Goal: Contribute content: Contribute content

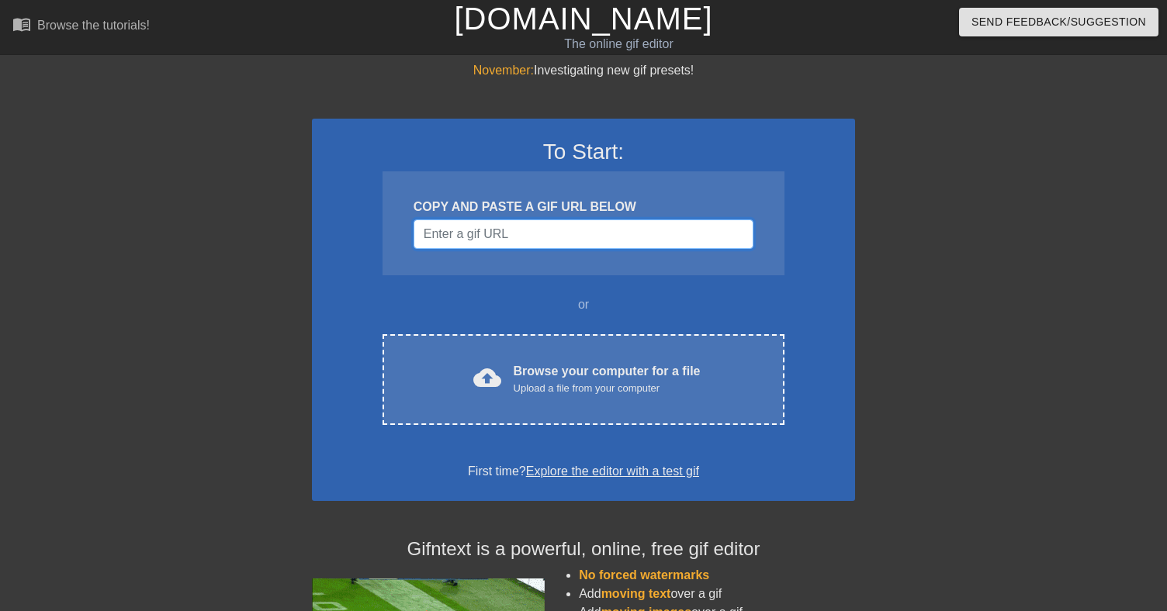
click at [469, 230] on input "Username" at bounding box center [583, 234] width 340 height 29
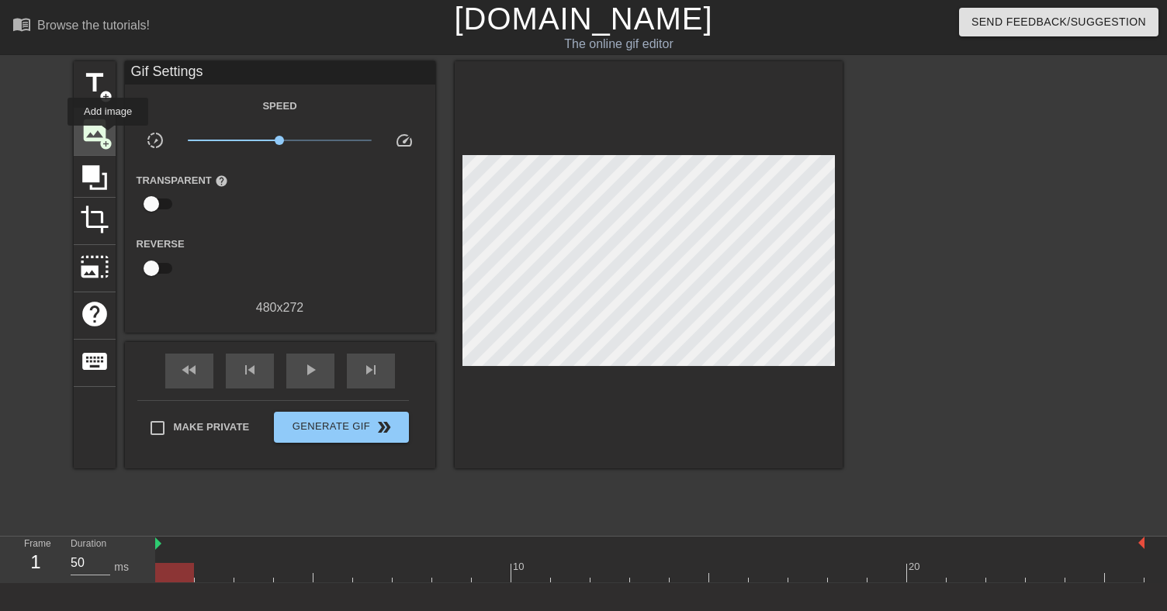
click at [108, 137] on span "add_circle" at bounding box center [105, 143] width 13 height 13
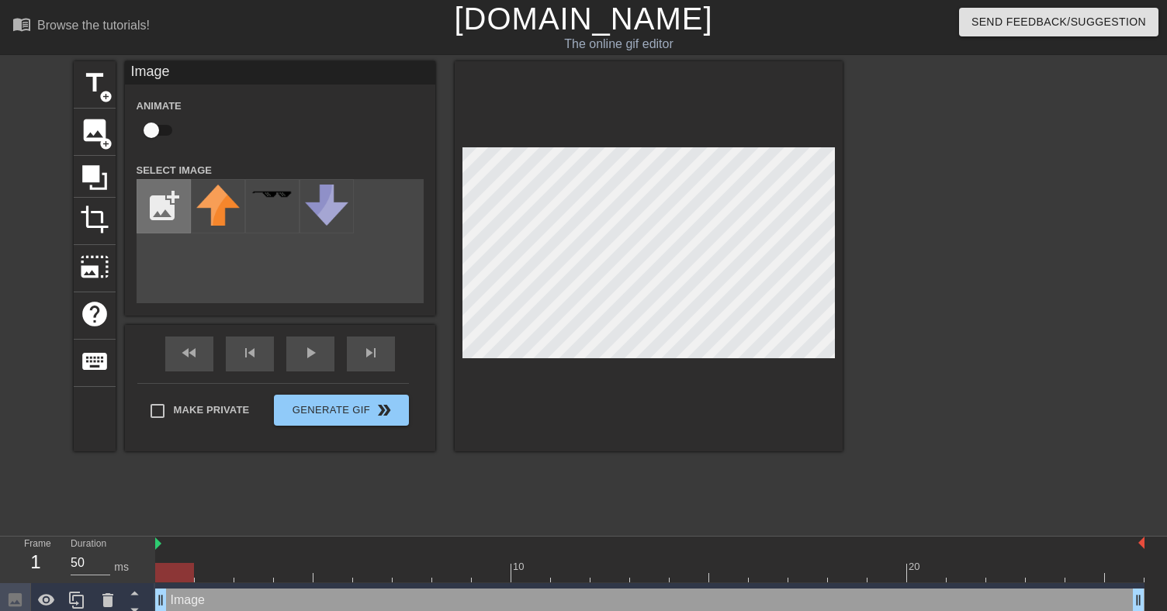
click at [154, 208] on input "file" at bounding box center [163, 206] width 53 height 53
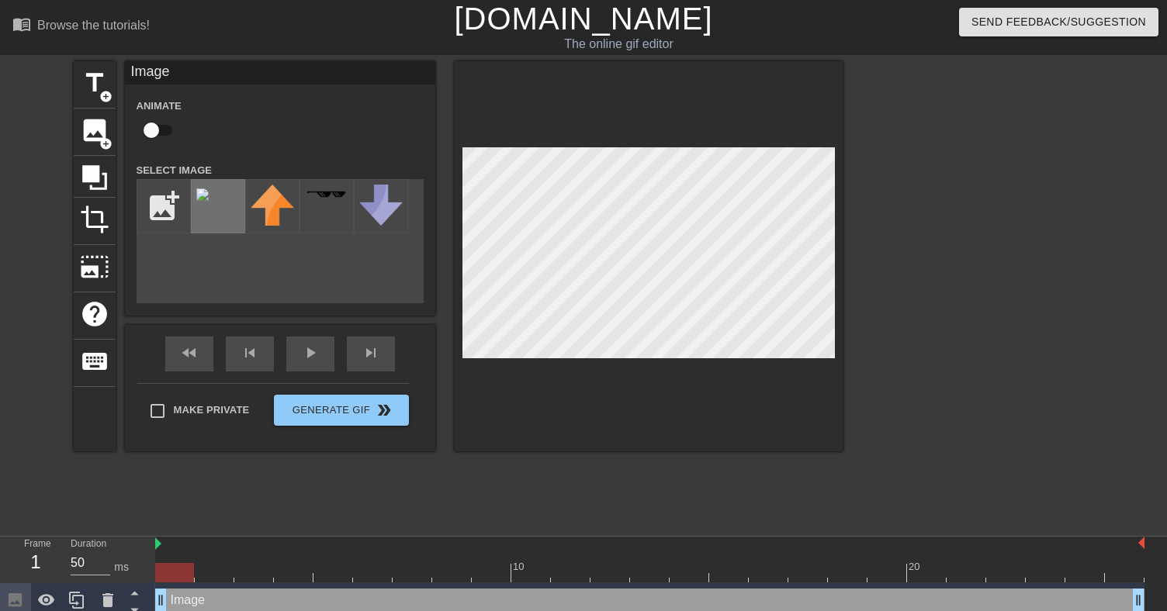
click at [214, 204] on div at bounding box center [218, 206] width 54 height 54
click at [164, 206] on input "file" at bounding box center [163, 206] width 53 height 53
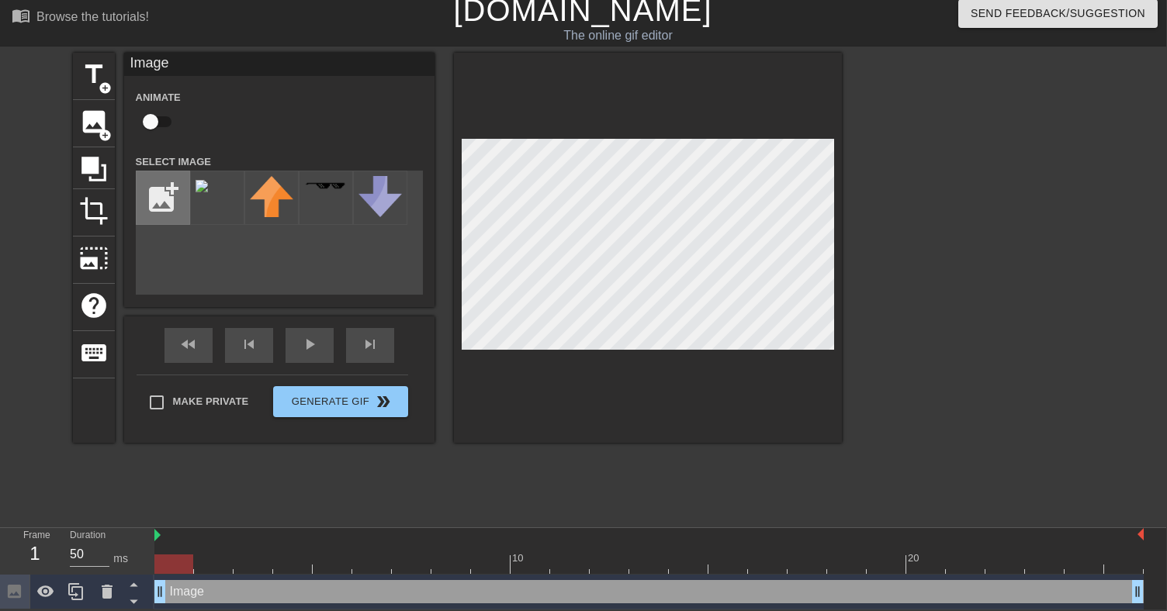
scroll to position [0, 1]
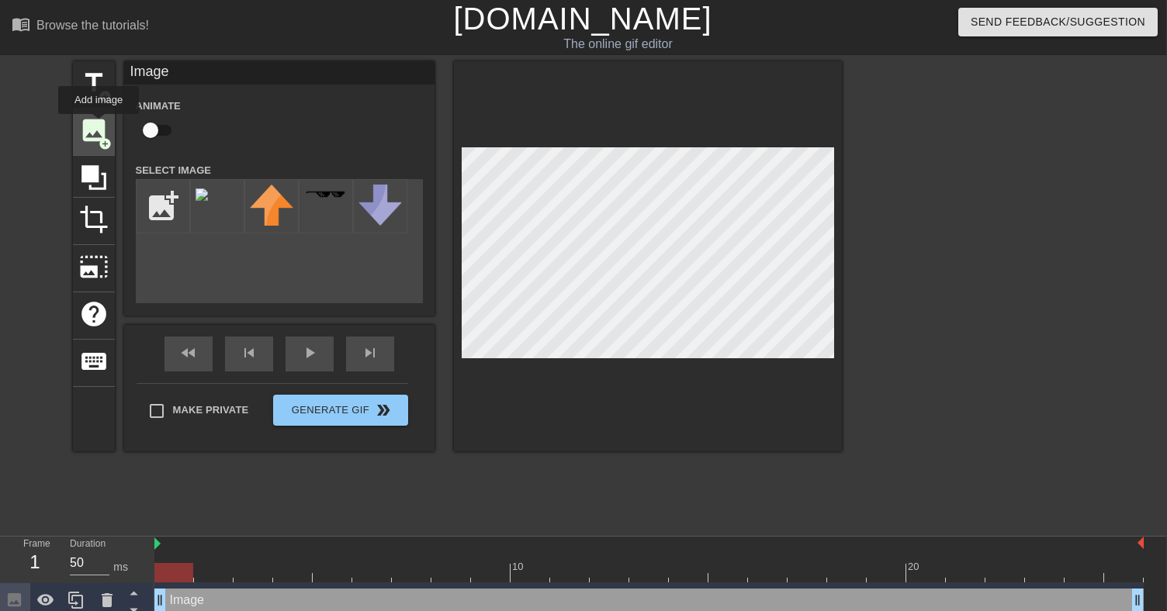
click at [99, 125] on span "image" at bounding box center [93, 130] width 29 height 29
click at [161, 204] on input "file" at bounding box center [163, 206] width 53 height 53
type input "C:\fakepath\Lil Bangers #3334.avif"
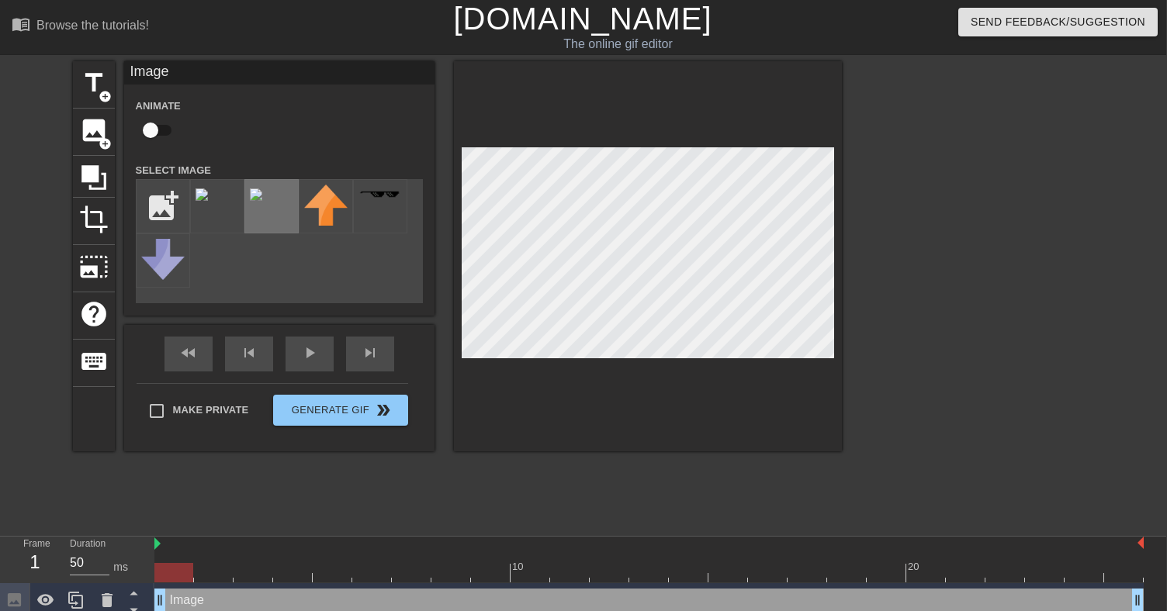
click at [281, 187] on div at bounding box center [271, 206] width 54 height 54
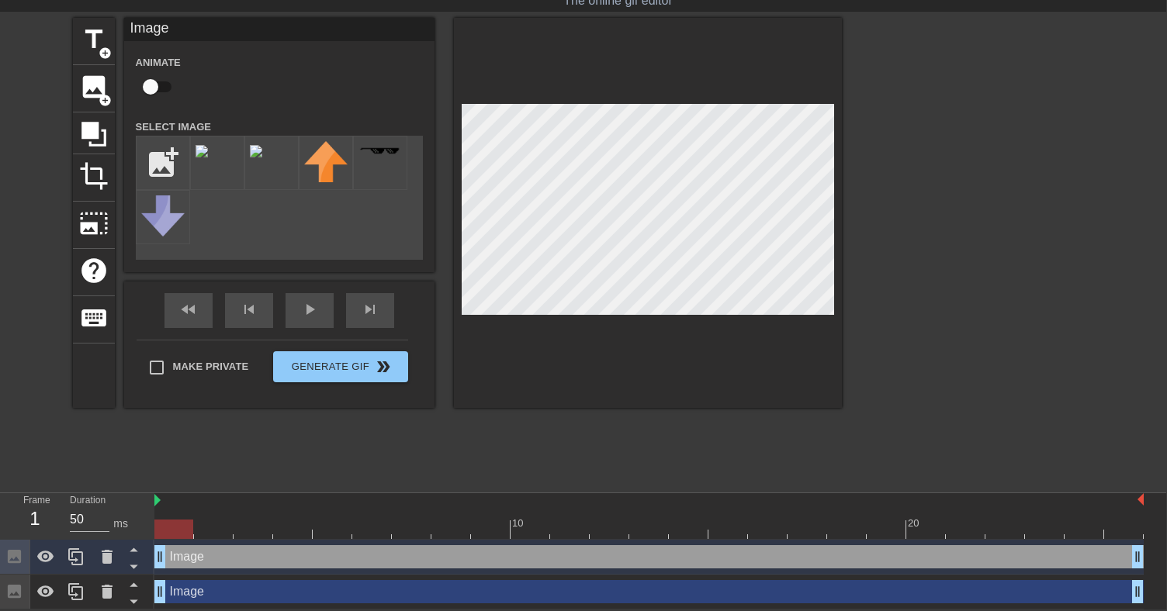
click at [176, 564] on div "Image drag_handle drag_handle" at bounding box center [648, 556] width 989 height 23
click at [318, 358] on div "Make Private Generate Gif double_arrow" at bounding box center [272, 370] width 271 height 61
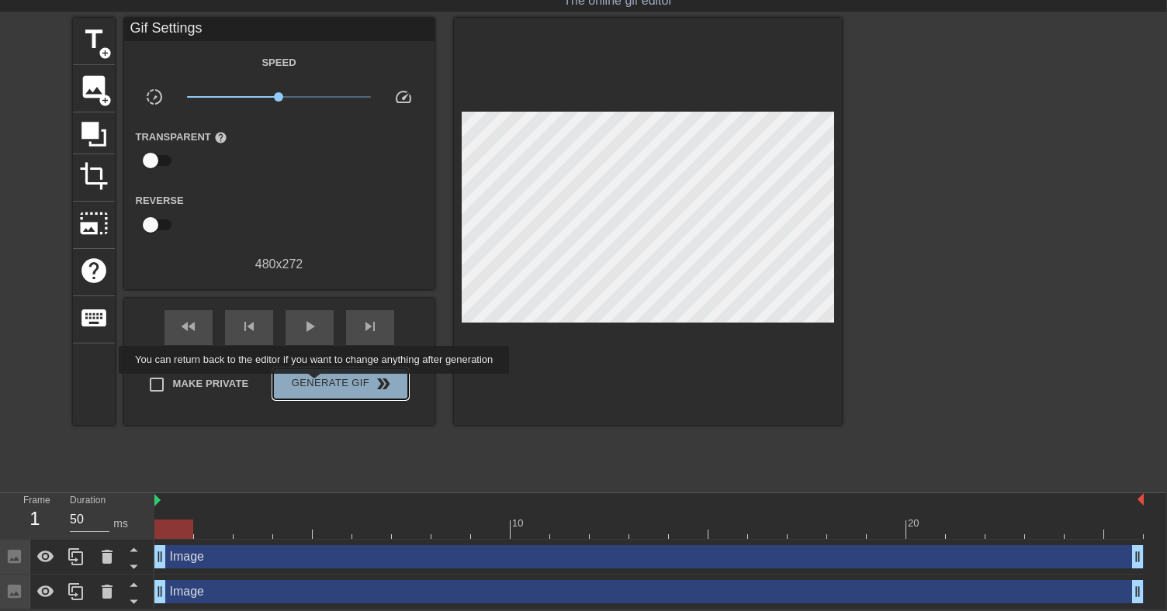
click at [324, 385] on span "Generate Gif double_arrow" at bounding box center [340, 384] width 122 height 19
